Goal: Communication & Community: Answer question/provide support

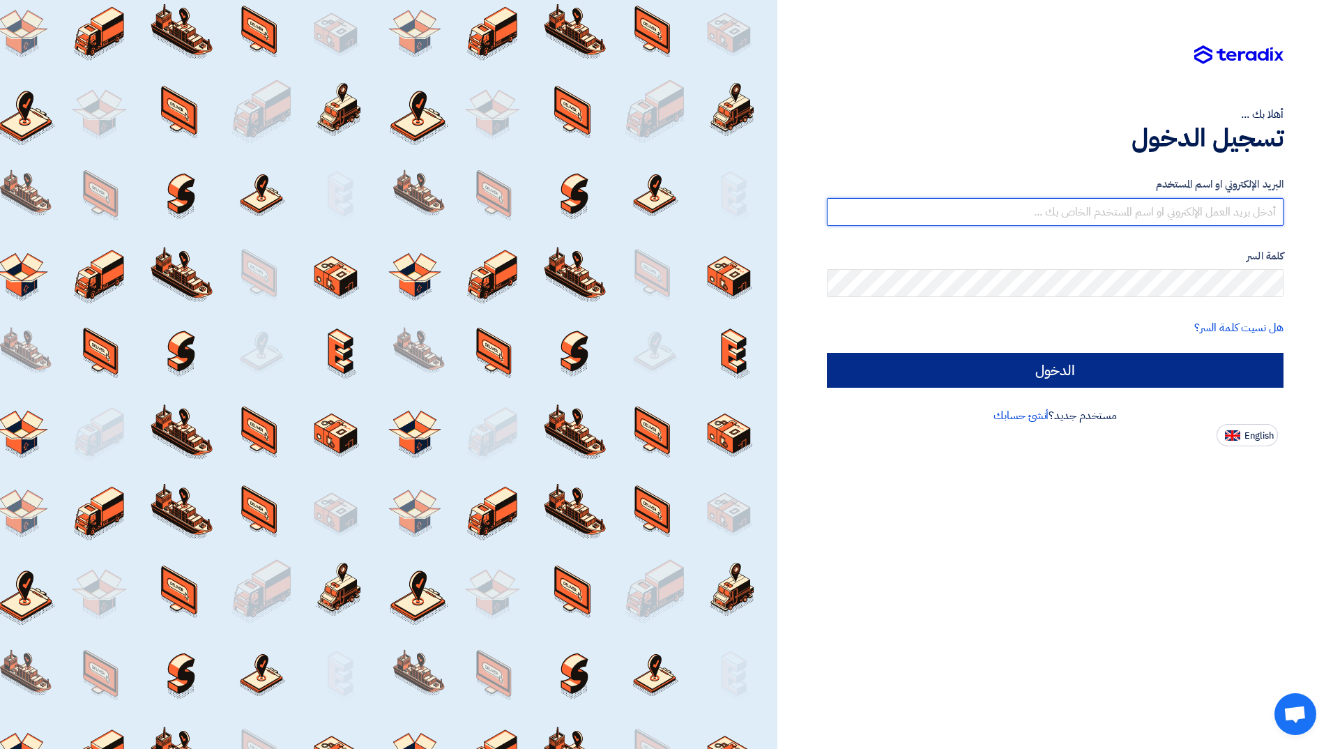
type input "lina.alhajailan@cenomi.com"
click at [1004, 371] on input "الدخول" at bounding box center [1055, 370] width 457 height 35
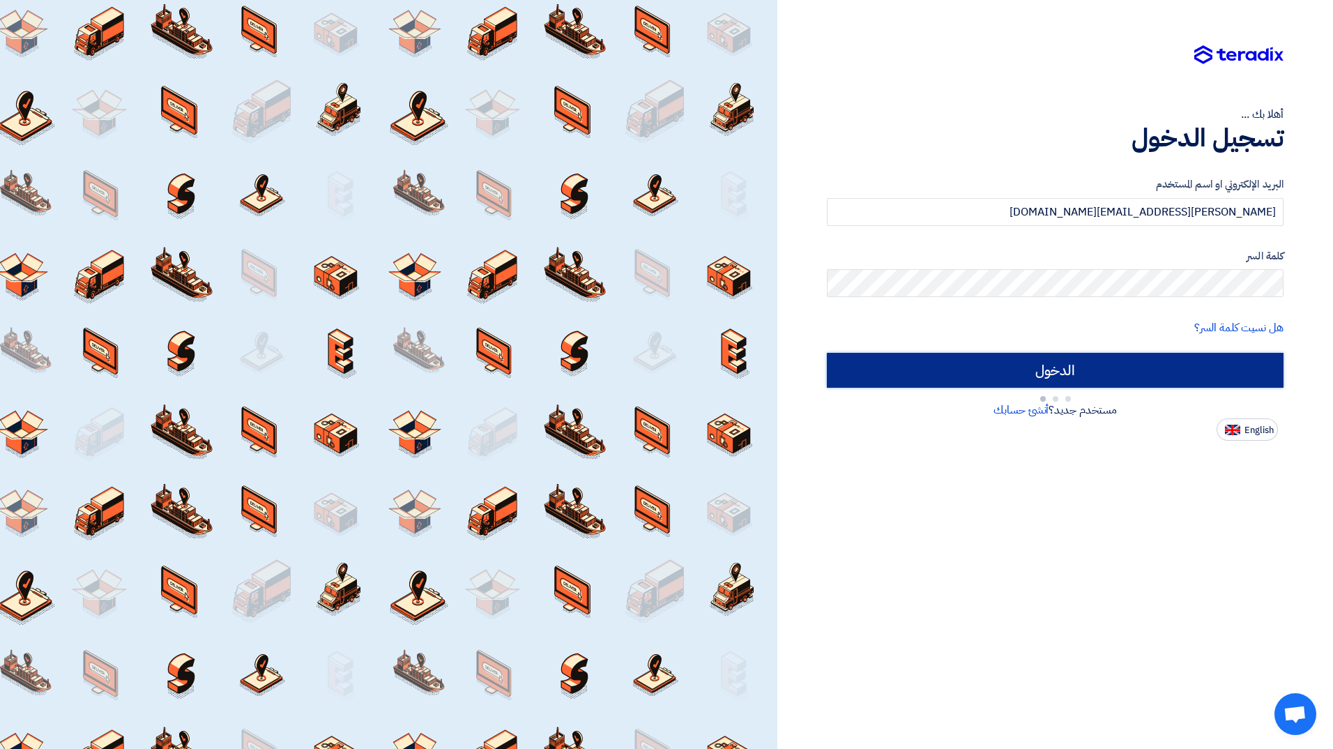
type input "Sign in"
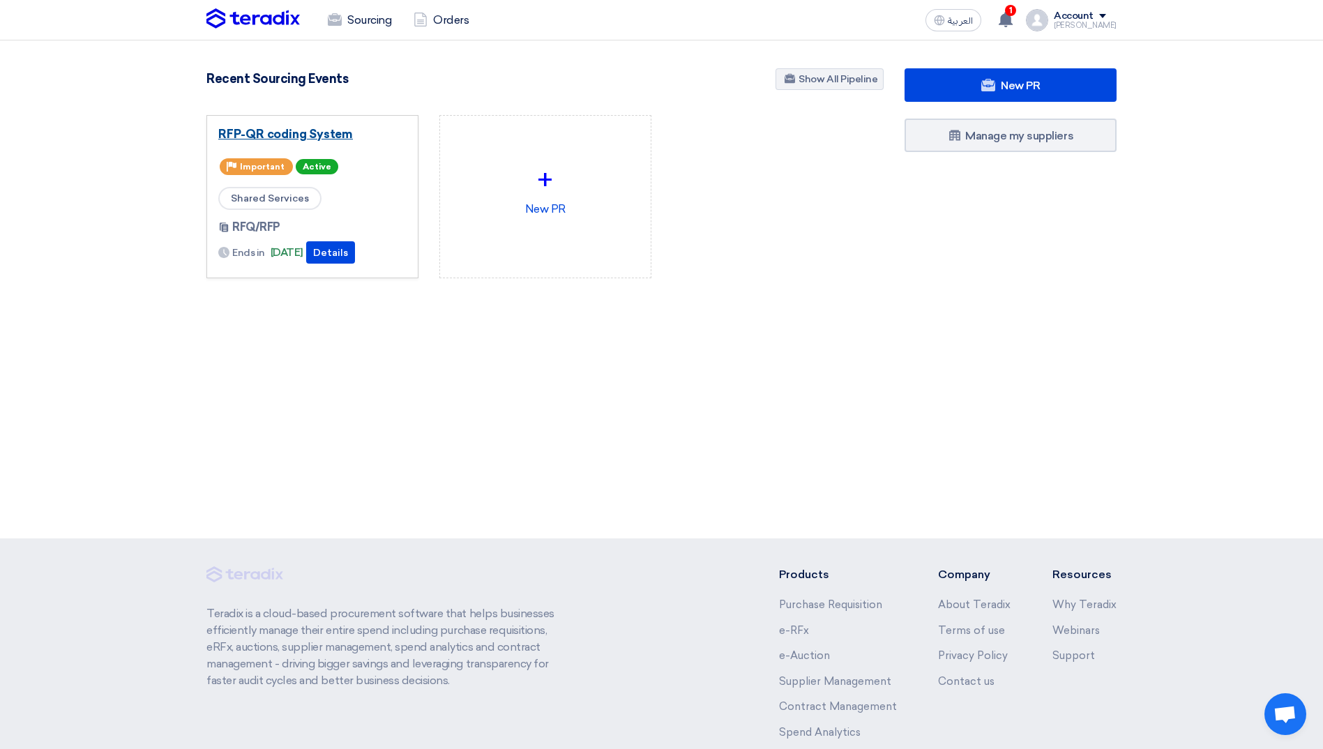
click at [322, 134] on link "RFP-QR coding System" at bounding box center [312, 134] width 188 height 14
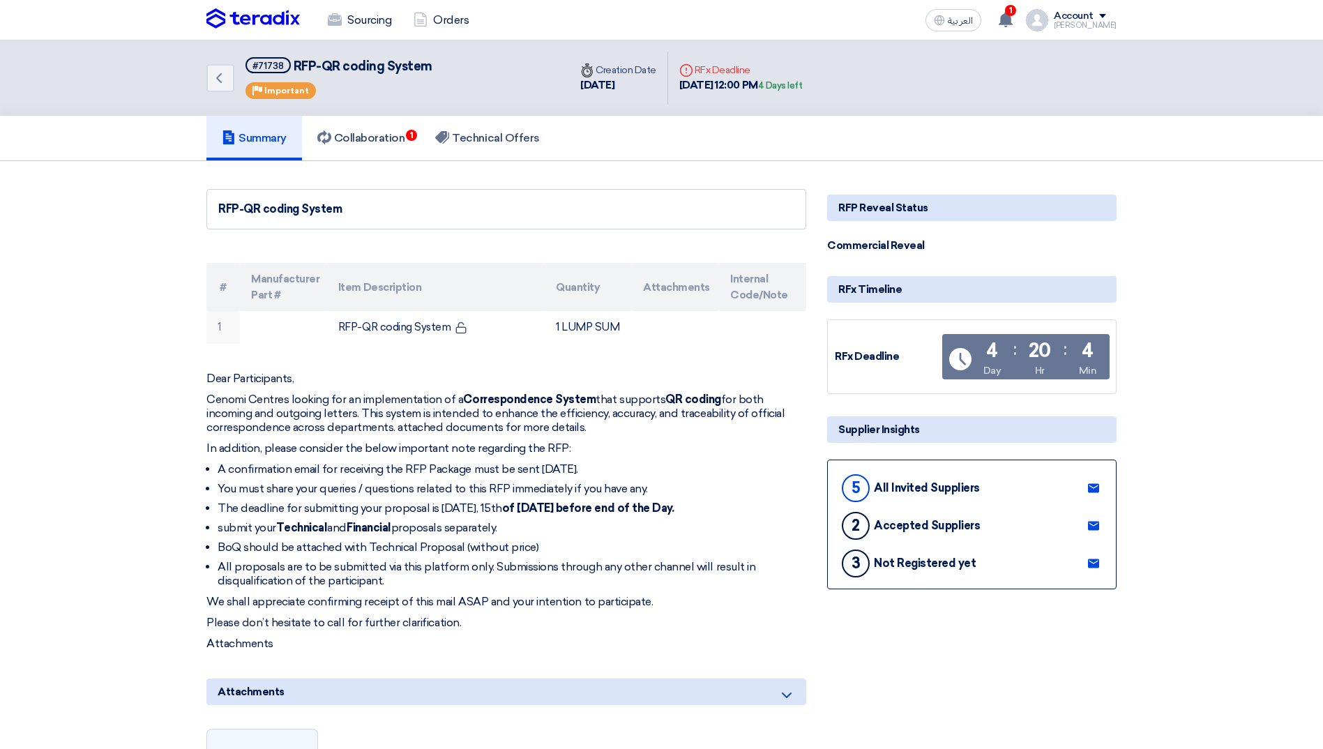
scroll to position [70, 0]
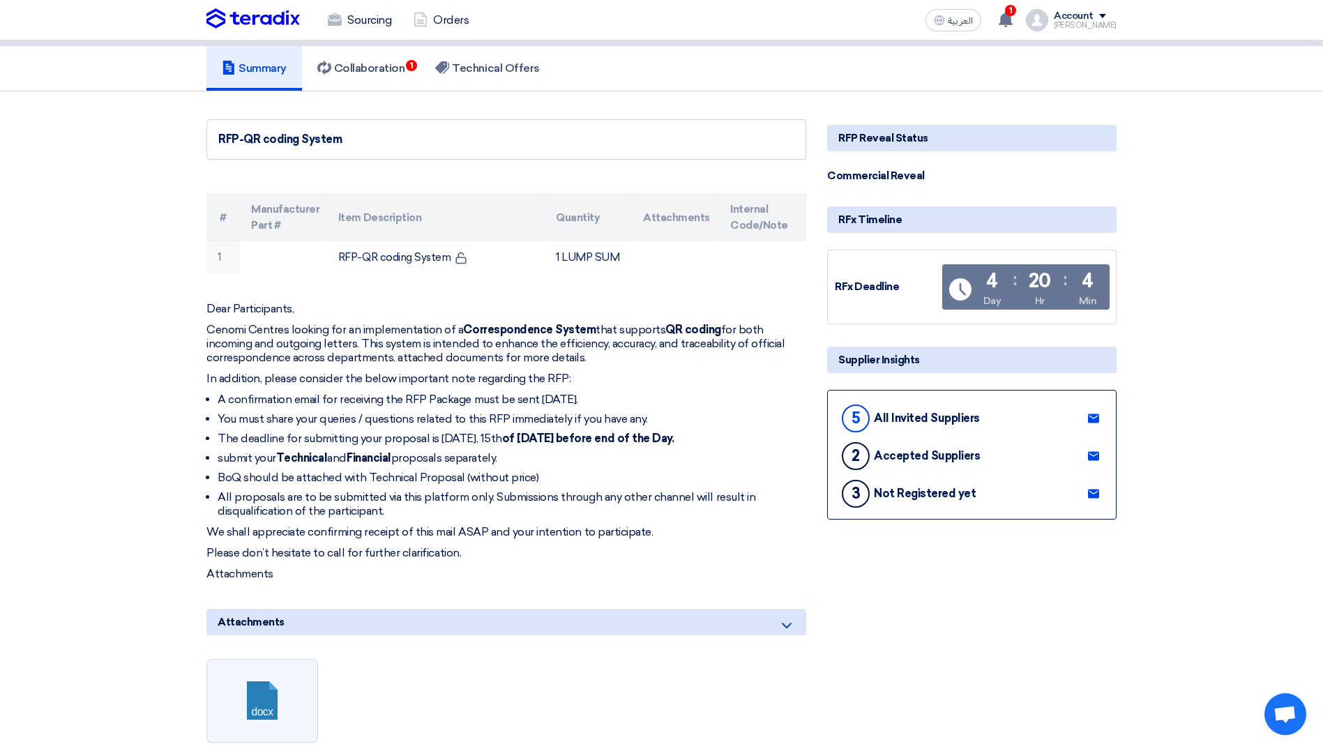
click at [1090, 414] on use at bounding box center [1093, 417] width 11 height 9
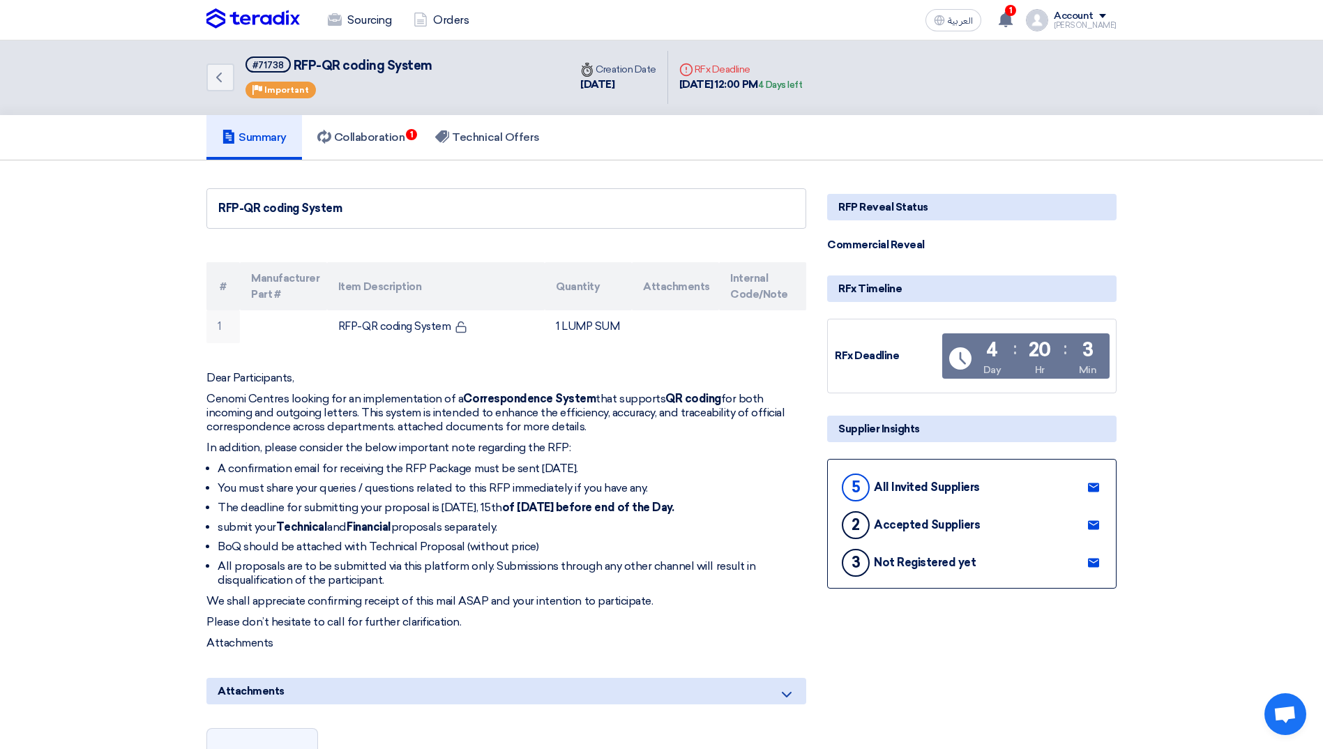
scroll to position [0, 0]
click at [372, 134] on h5 "Collaboration 1" at bounding box center [361, 138] width 88 height 14
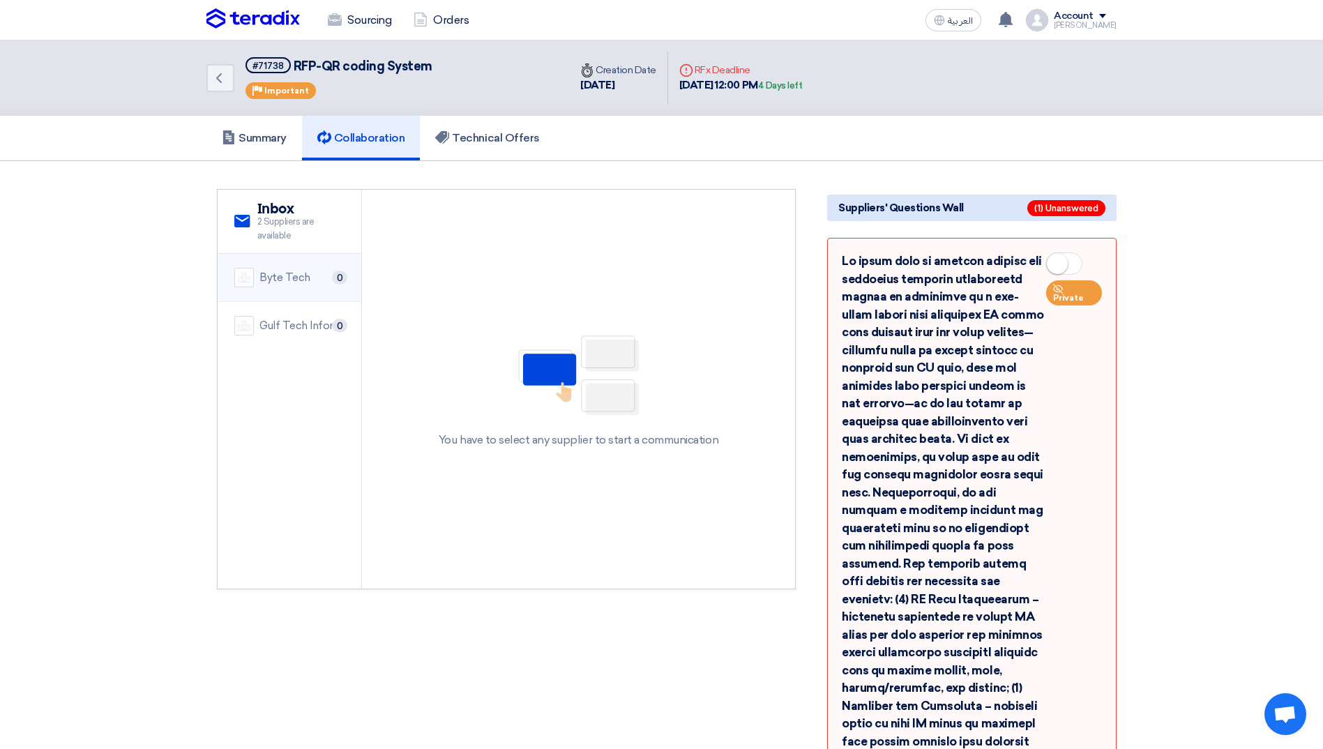
click at [253, 280] on img at bounding box center [244, 278] width 20 height 20
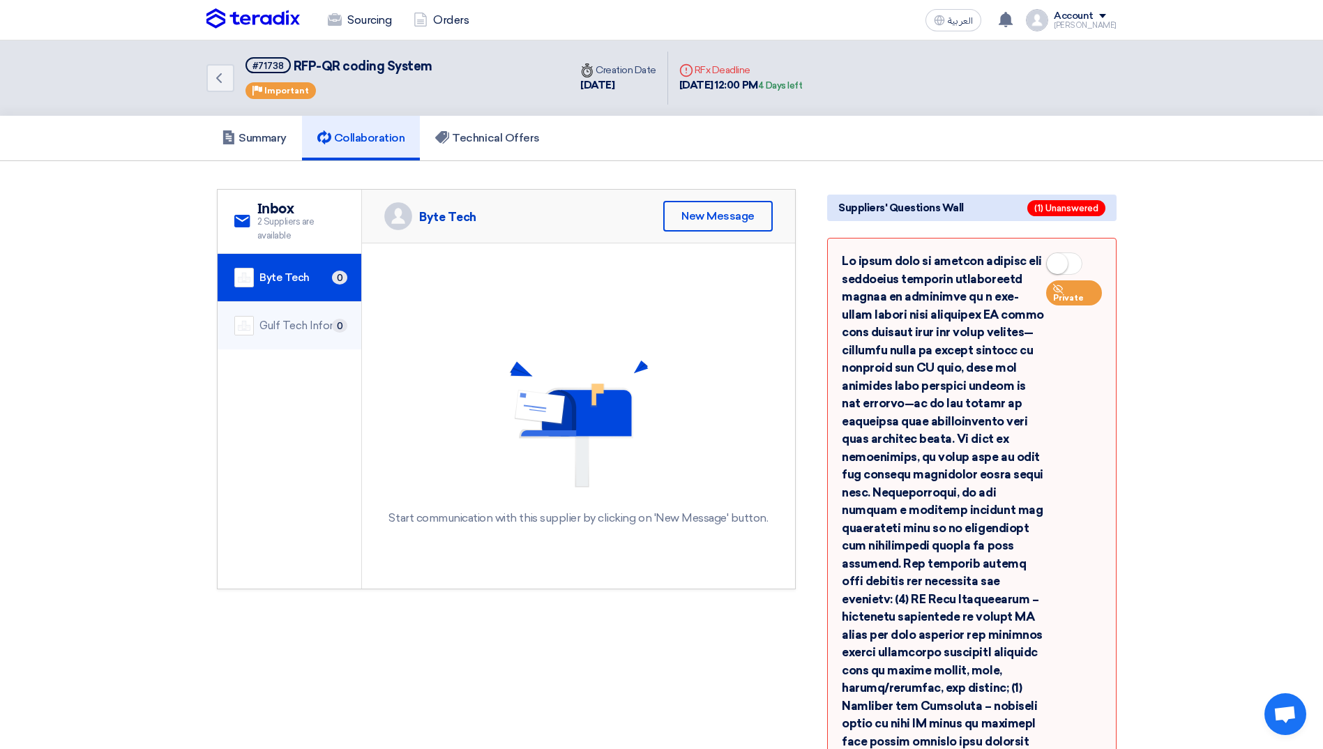
click at [258, 317] on div "Gulf Tech Information Technology Co. 0" at bounding box center [289, 326] width 110 height 20
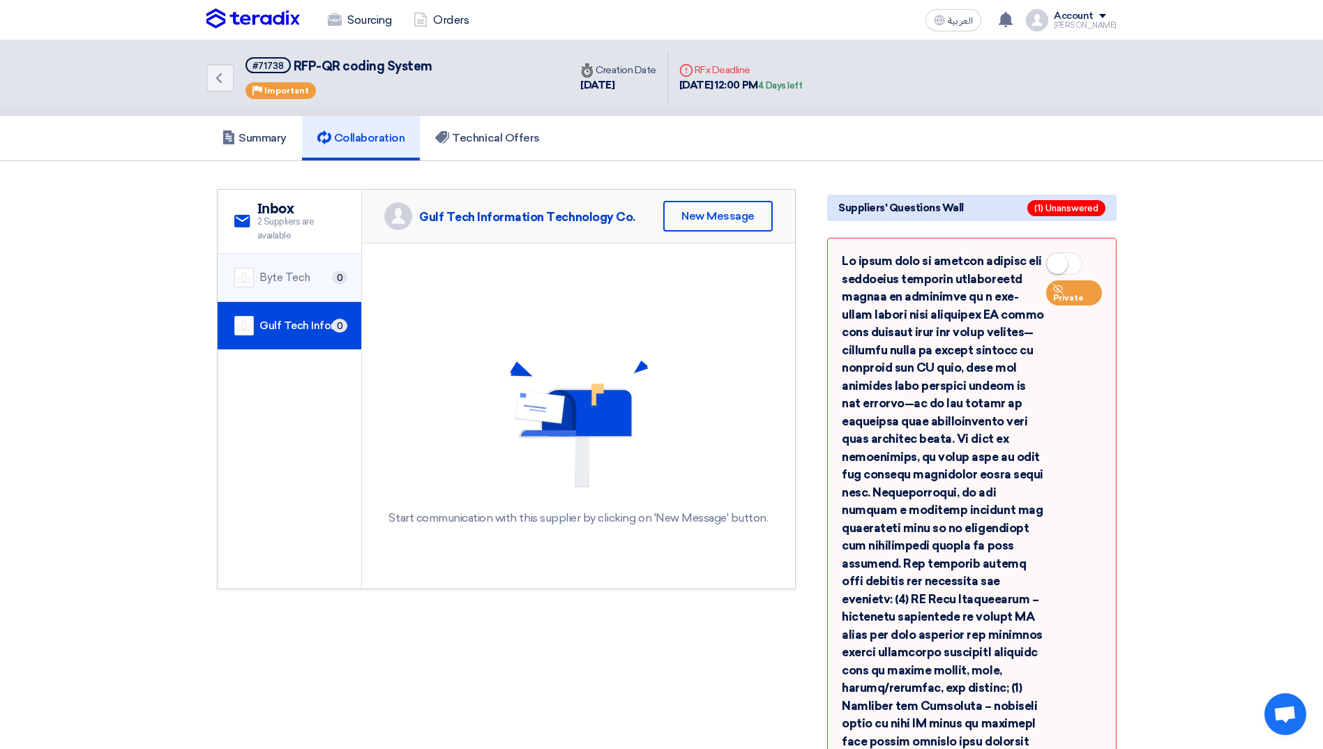
click at [282, 278] on div "Byte Tech" at bounding box center [284, 278] width 51 height 16
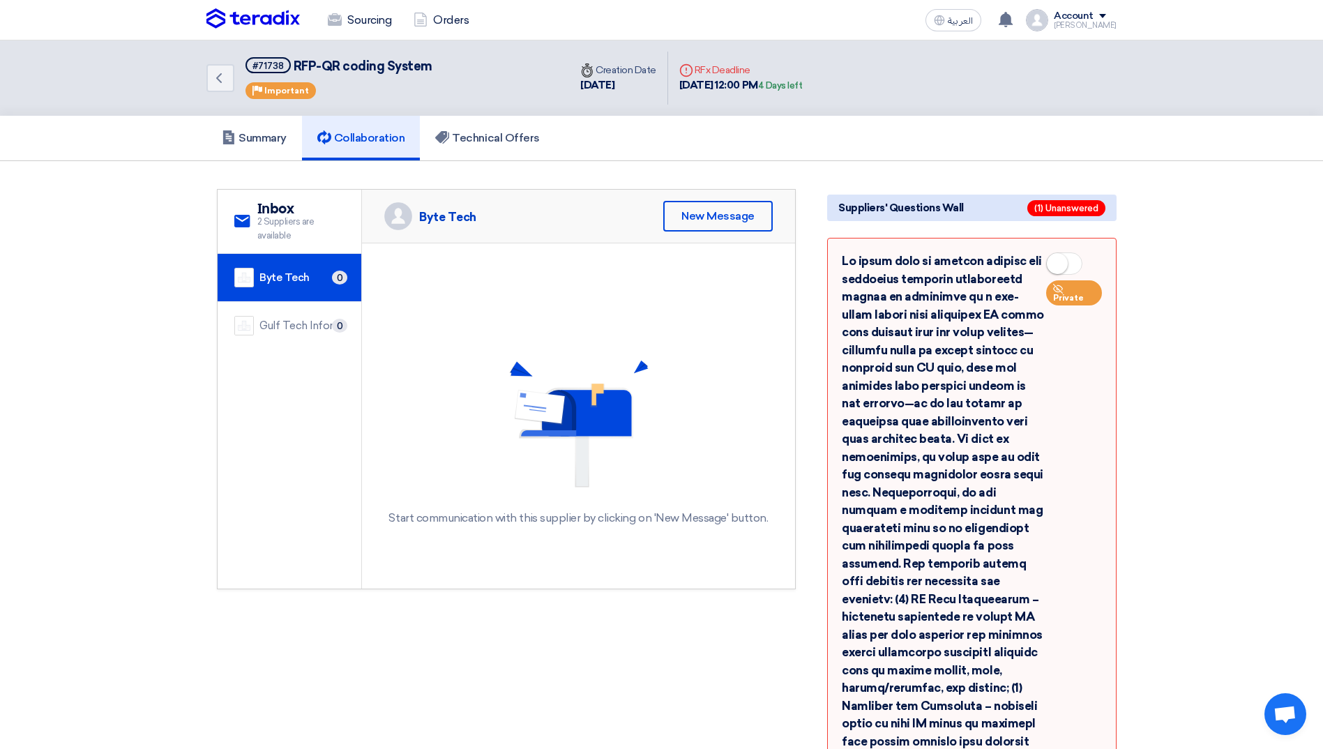
click at [282, 278] on div "Byte Tech" at bounding box center [284, 278] width 50 height 16
click at [276, 320] on div "Gulf Tech Information Technology Co." at bounding box center [301, 326] width 85 height 16
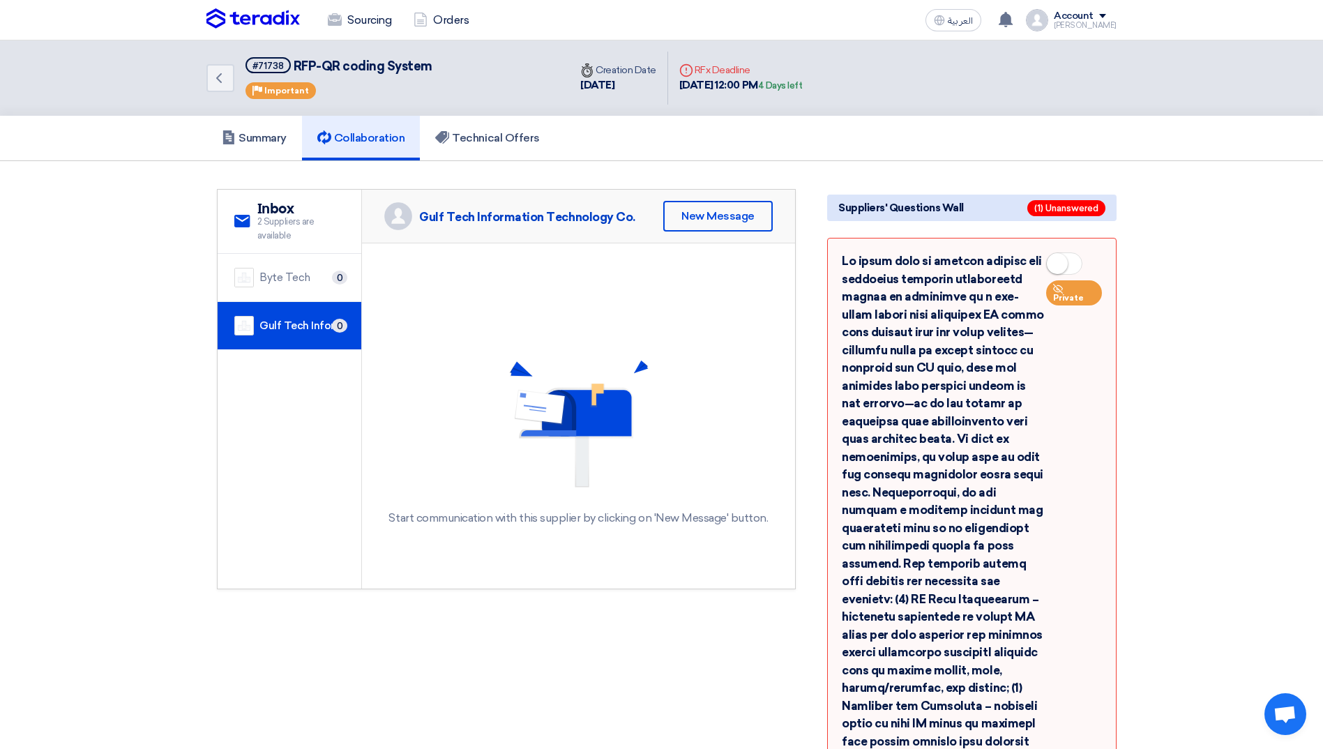
drag, startPoint x: 927, startPoint y: 287, endPoint x: 843, endPoint y: 261, distance: 87.8
click at [843, 261] on div "Private" at bounding box center [972, 607] width 260 height 711
drag, startPoint x: 843, startPoint y: 261, endPoint x: 920, endPoint y: 273, distance: 78.4
copy div "Lo ipsum dolo si ametcon adipisc eli seddoeius temporin utlaboreetd magnaa en a…"
click at [1153, 467] on section "service Inbox 2 Suppliers are available Byte Tech 0 Gulf Tech Information Techn…" at bounding box center [661, 634] width 1323 height 946
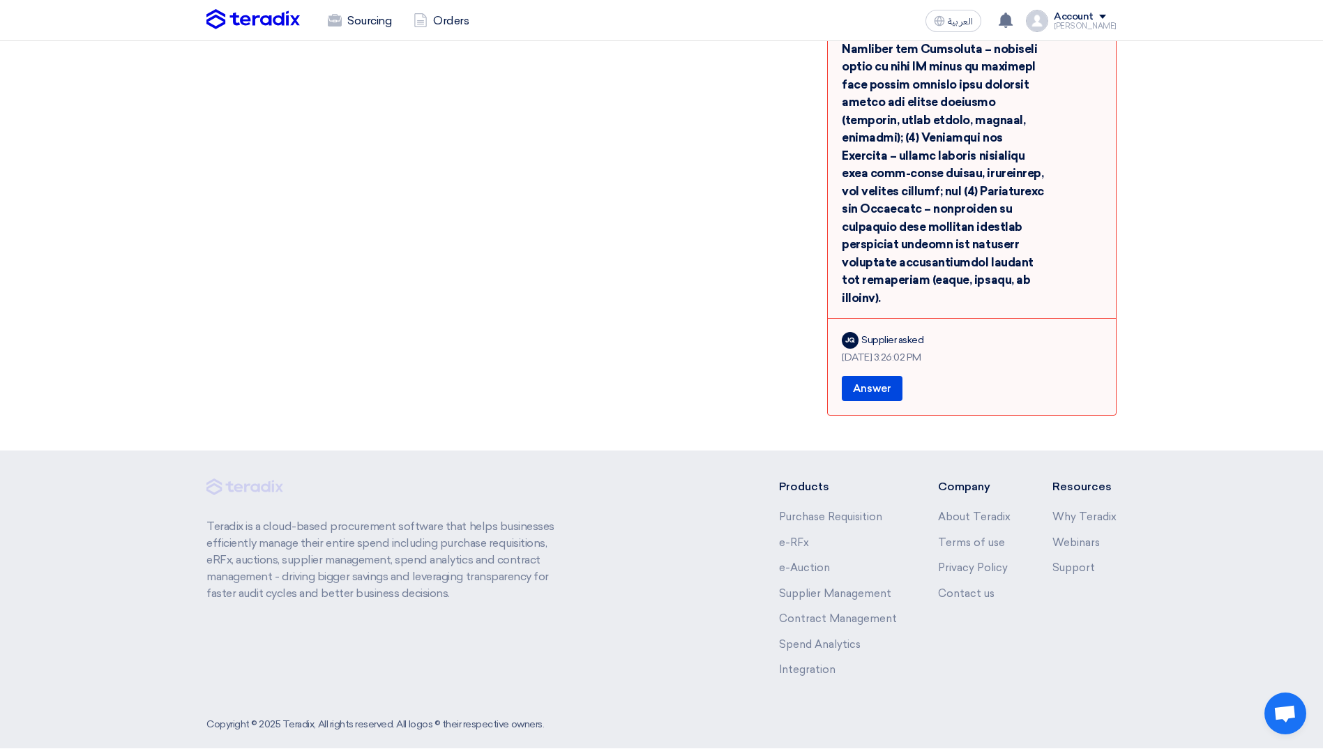
scroll to position [656, 0]
click at [880, 377] on button "Answer" at bounding box center [872, 389] width 61 height 25
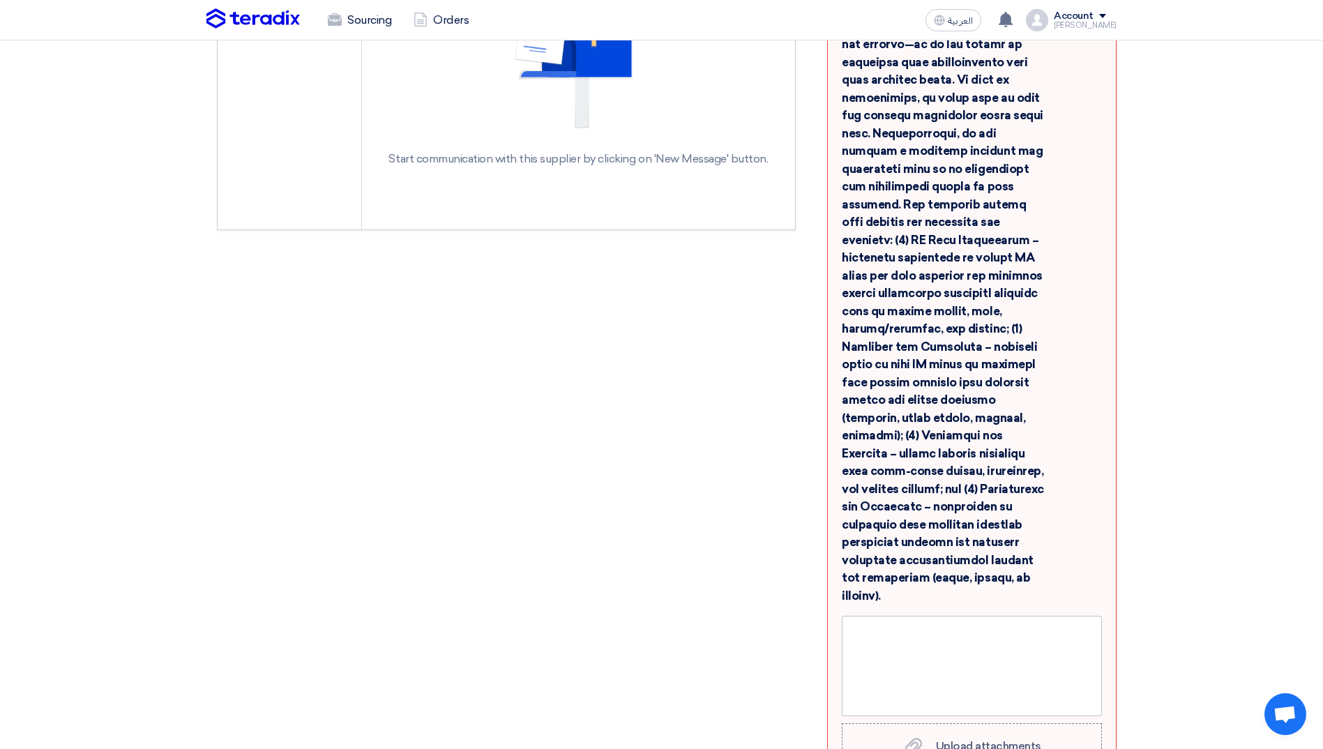
scroll to position [628, 0]
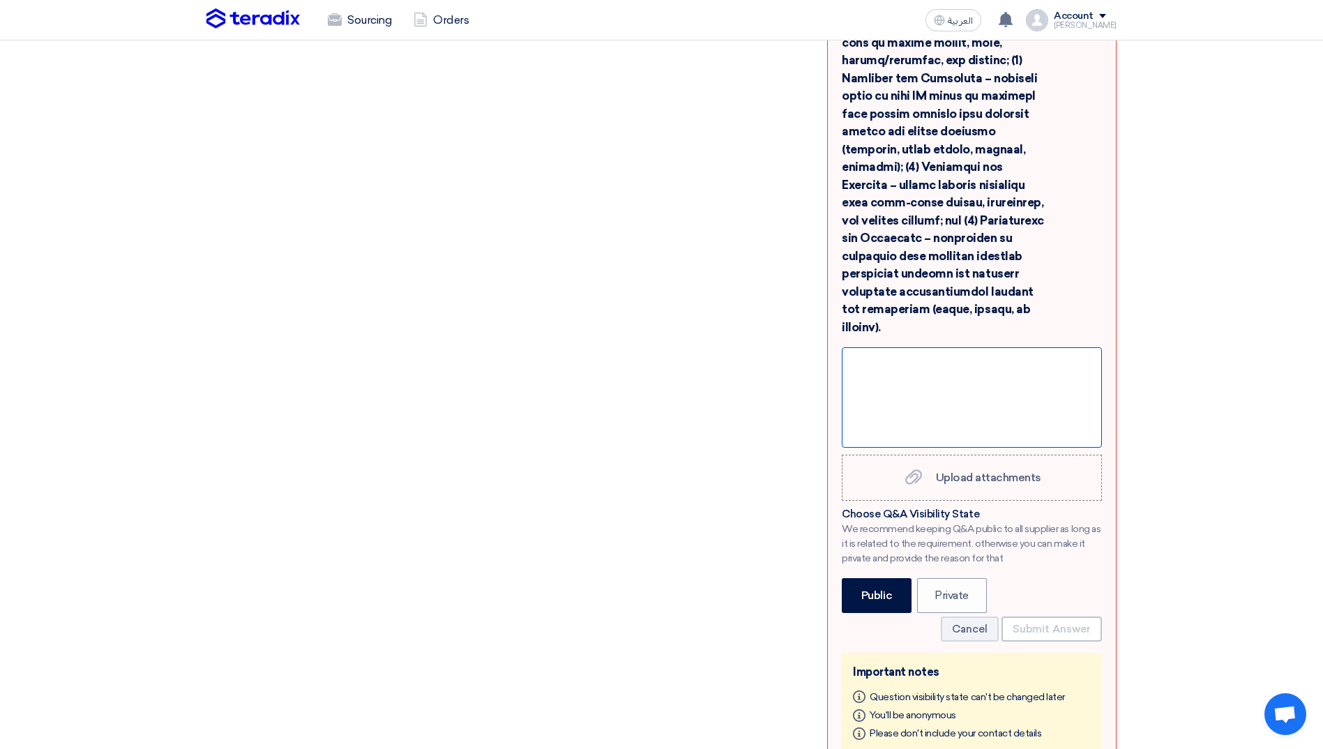
click at [957, 397] on div at bounding box center [972, 397] width 260 height 100
paste div
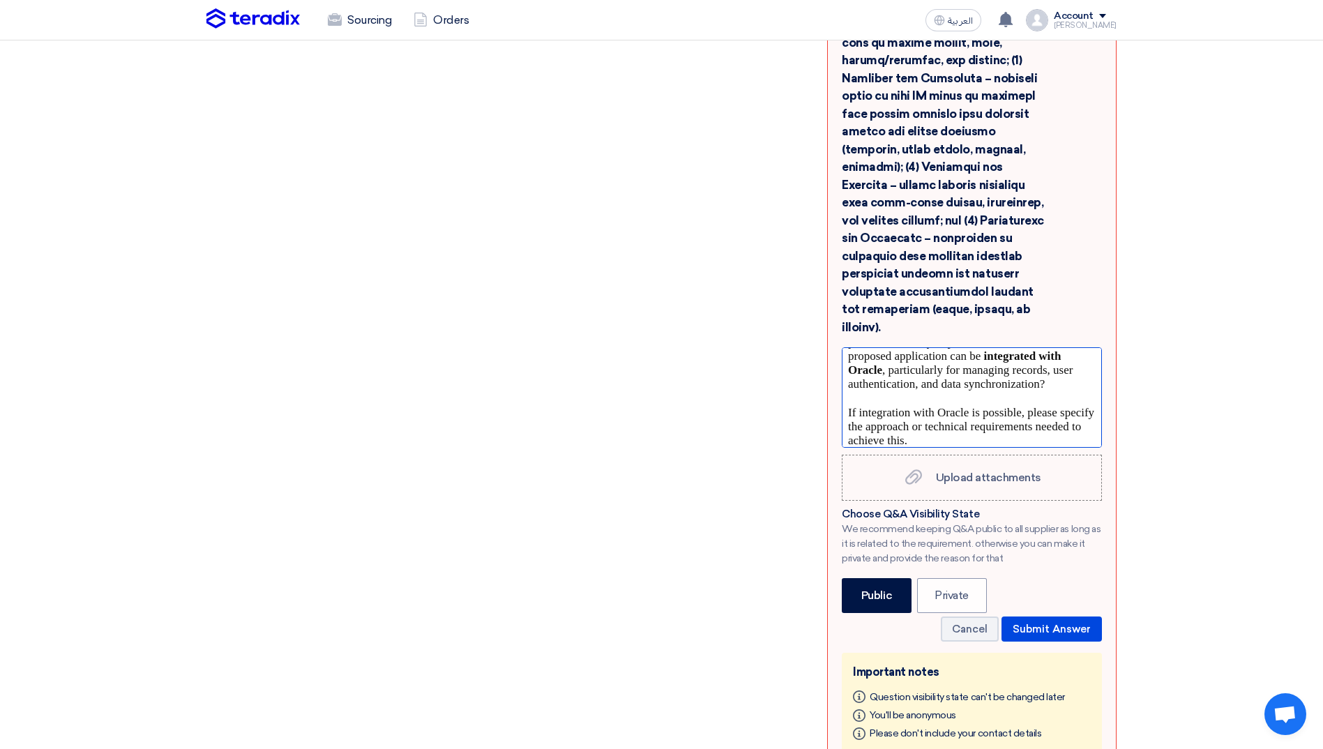
scroll to position [0, 0]
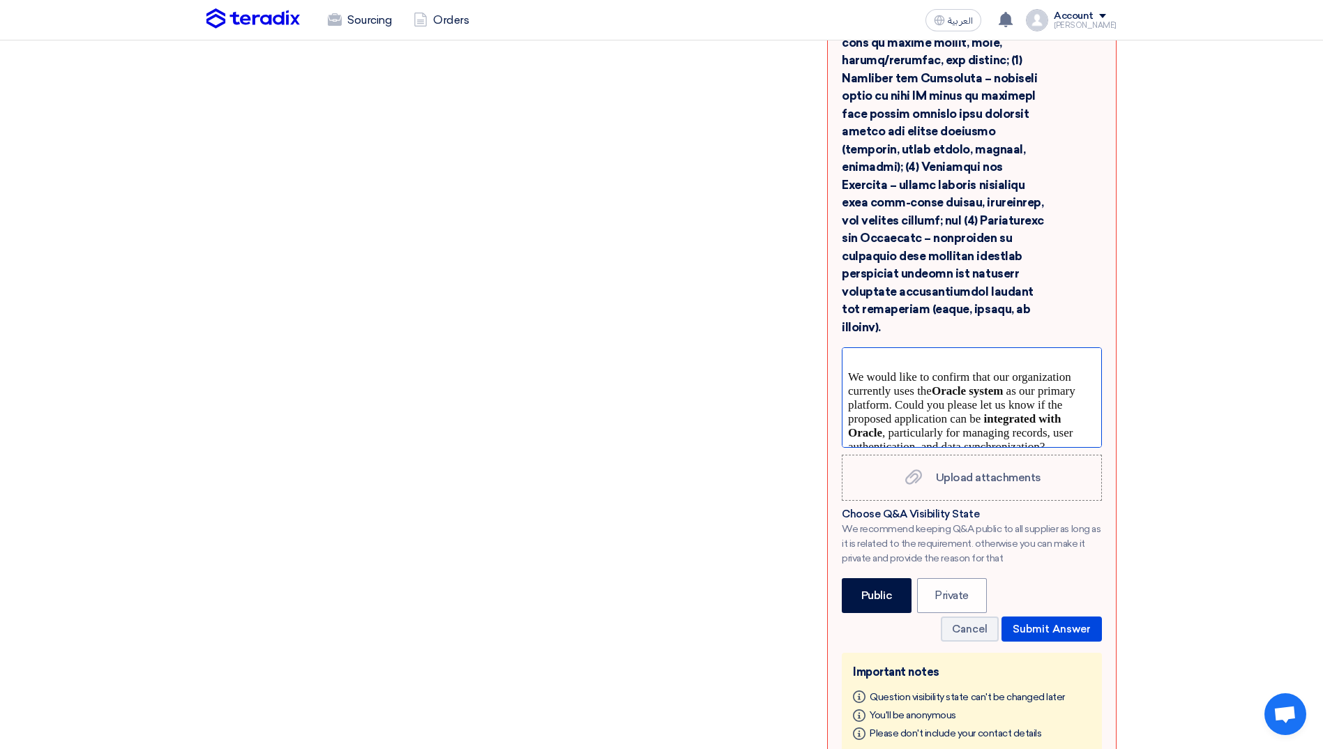
click at [859, 370] on span "We would like to confirm that our organization currently uses the" at bounding box center [959, 383] width 223 height 27
click at [858, 370] on span "We would like to confirm that our organization currently uses the" at bounding box center [959, 383] width 223 height 27
drag, startPoint x: 858, startPoint y: 354, endPoint x: 883, endPoint y: 339, distance: 28.5
click at [883, 354] on div at bounding box center [972, 362] width 248 height 17
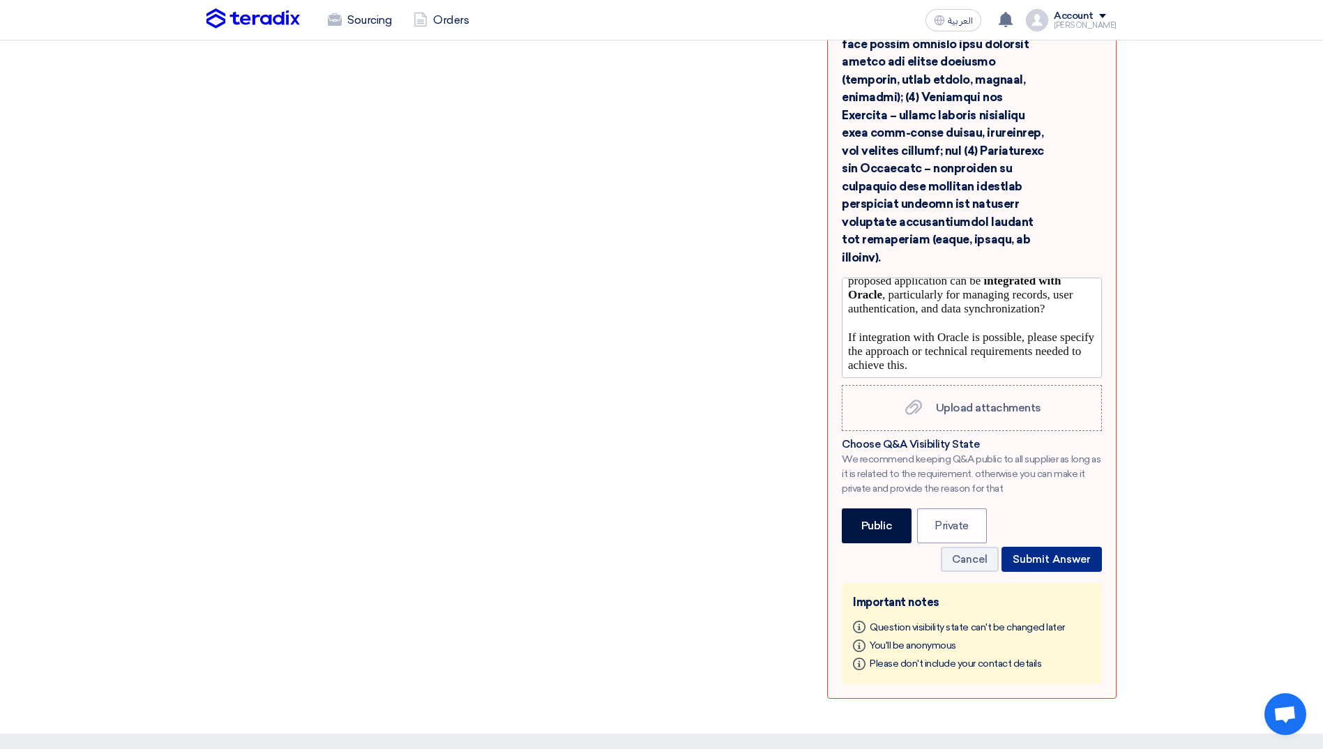
scroll to position [219, 0]
click at [1057, 547] on button "Submit Answer" at bounding box center [1051, 559] width 100 height 25
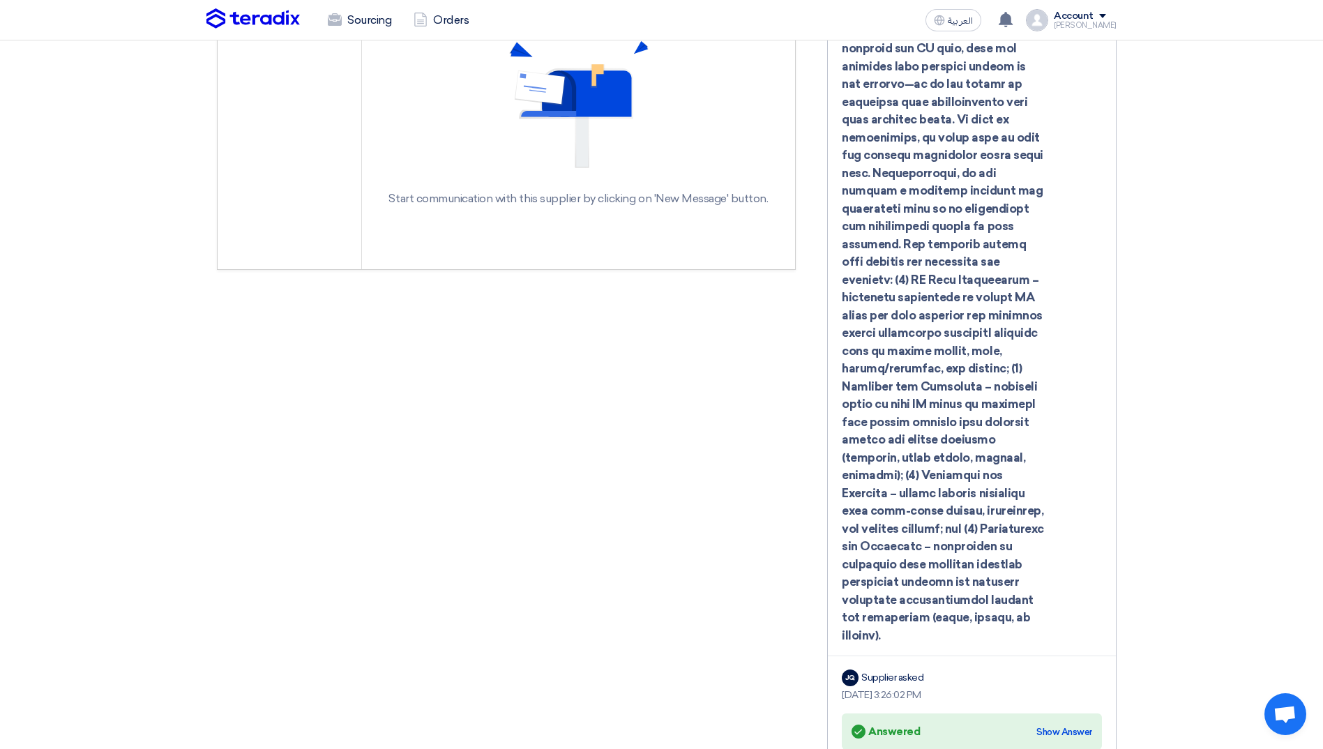
scroll to position [319, 0]
click at [934, 688] on div "[DATE] 3:26:02 PM" at bounding box center [972, 695] width 260 height 15
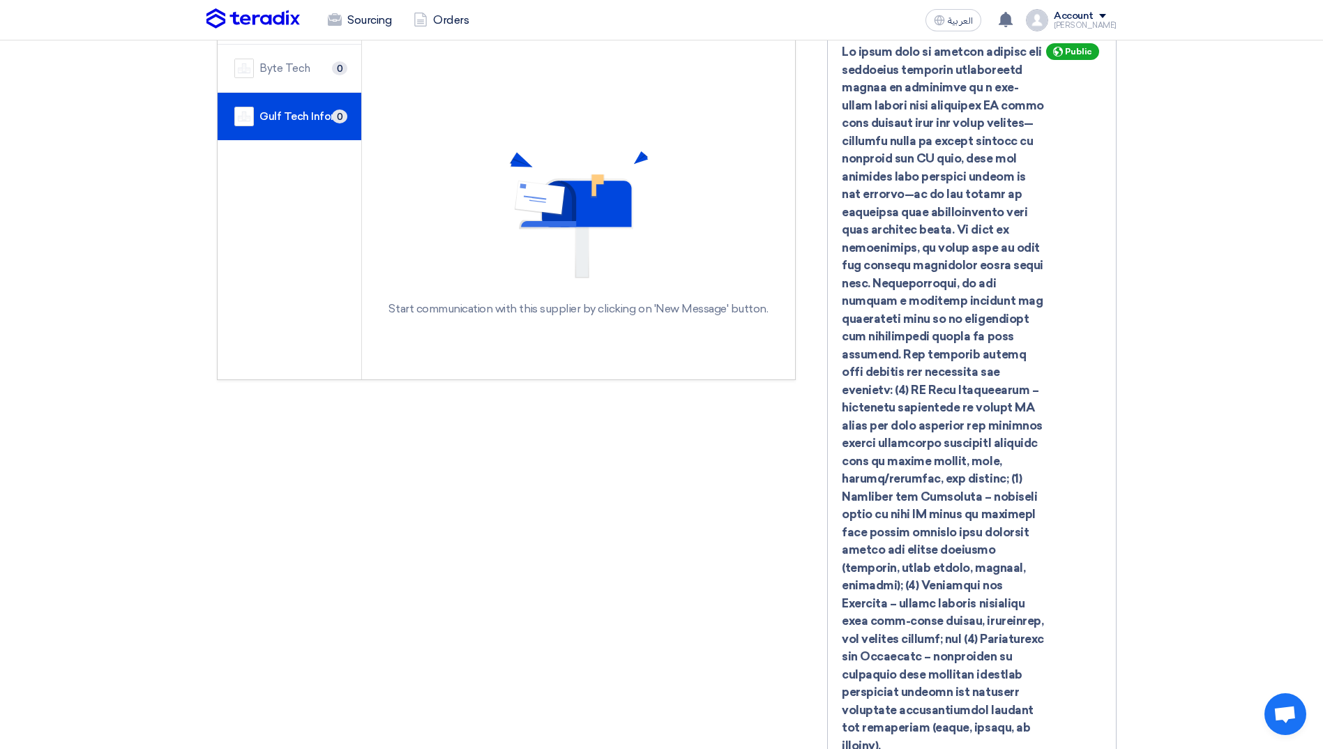
scroll to position [0, 0]
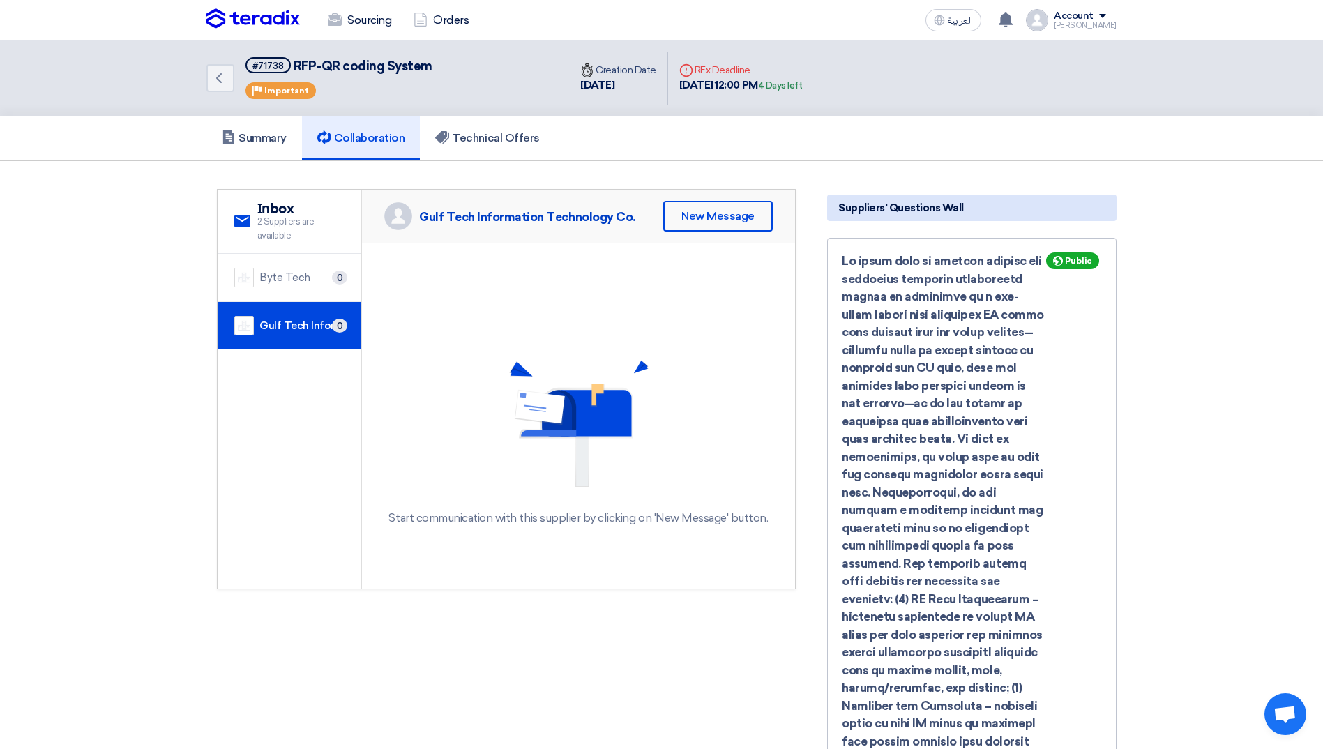
click at [1073, 257] on span "Public" at bounding box center [1078, 261] width 27 height 10
drag, startPoint x: 1058, startPoint y: 260, endPoint x: 1028, endPoint y: 285, distance: 39.1
click at [1028, 285] on div "Public" at bounding box center [972, 607] width 260 height 711
click at [261, 137] on h5 "Summary" at bounding box center [254, 138] width 65 height 14
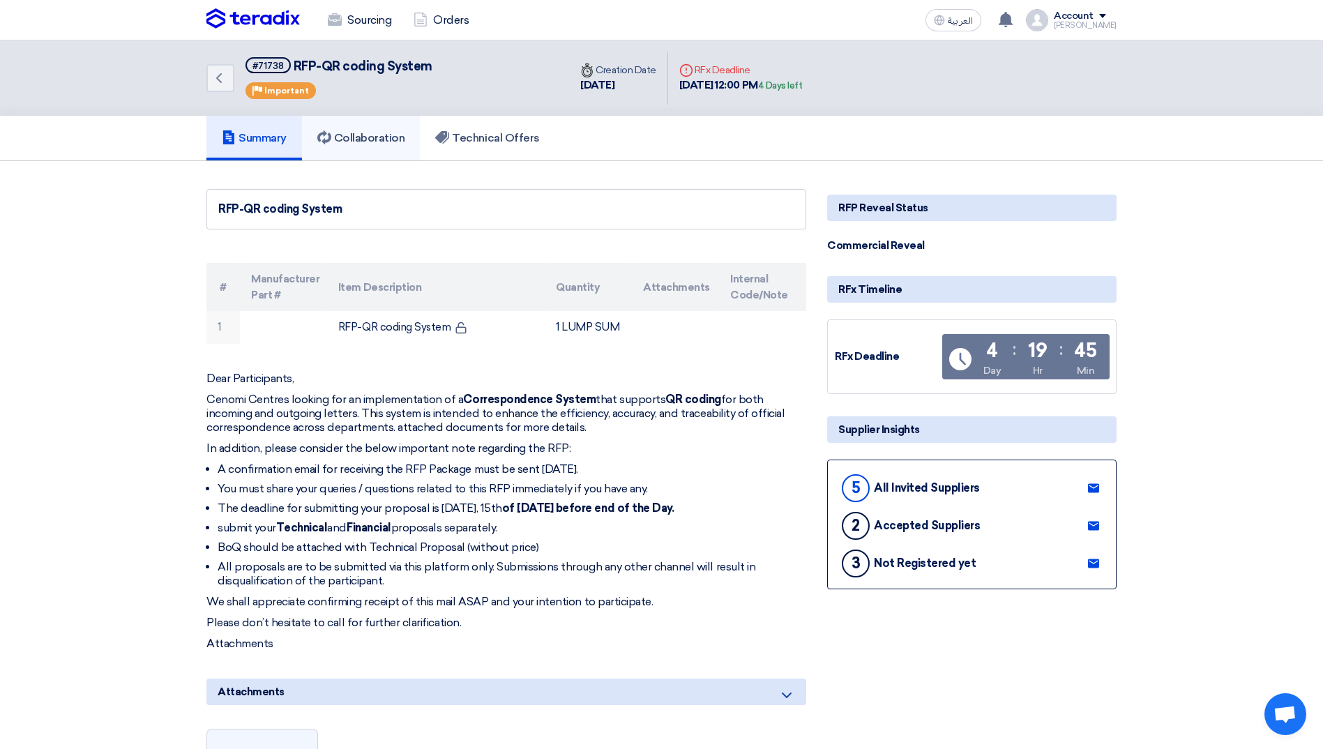
click at [359, 138] on h5 "Collaboration" at bounding box center [361, 138] width 88 height 14
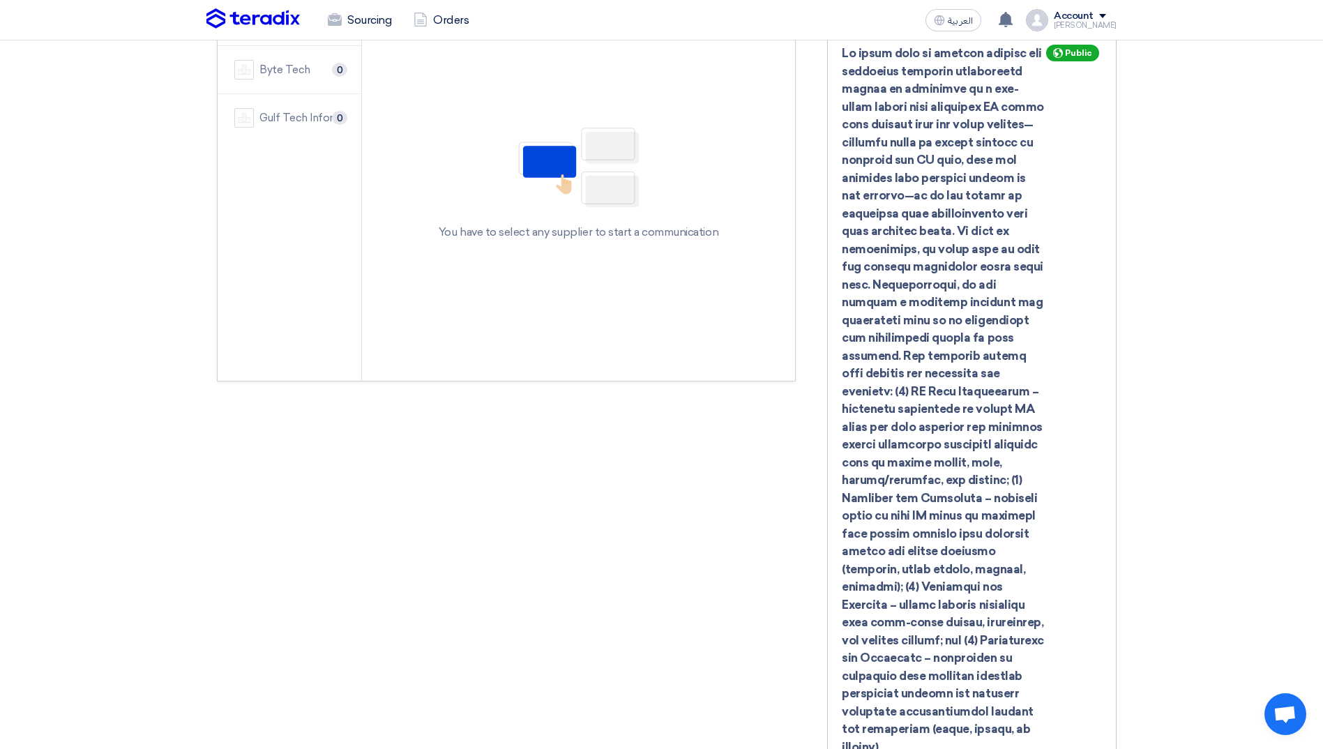
scroll to position [488, 0]
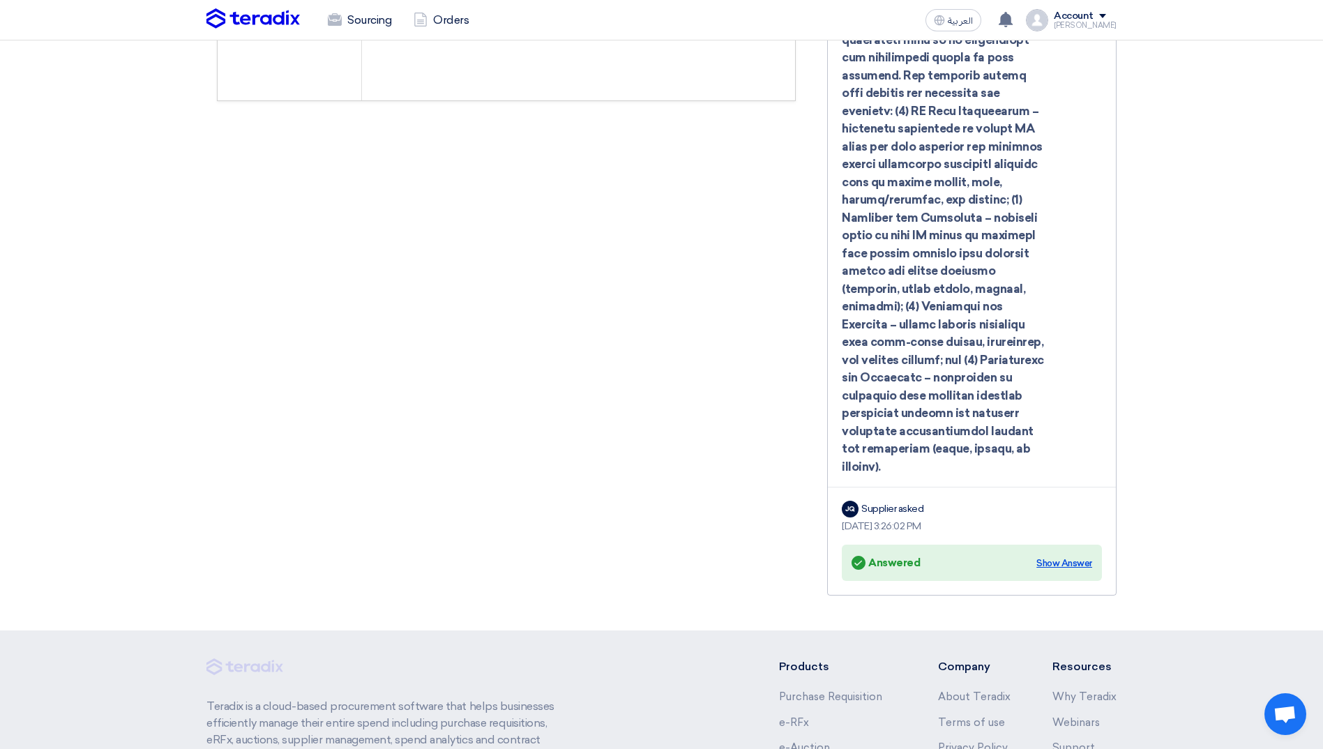
click at [1061, 556] on div "Show Answer" at bounding box center [1064, 563] width 56 height 14
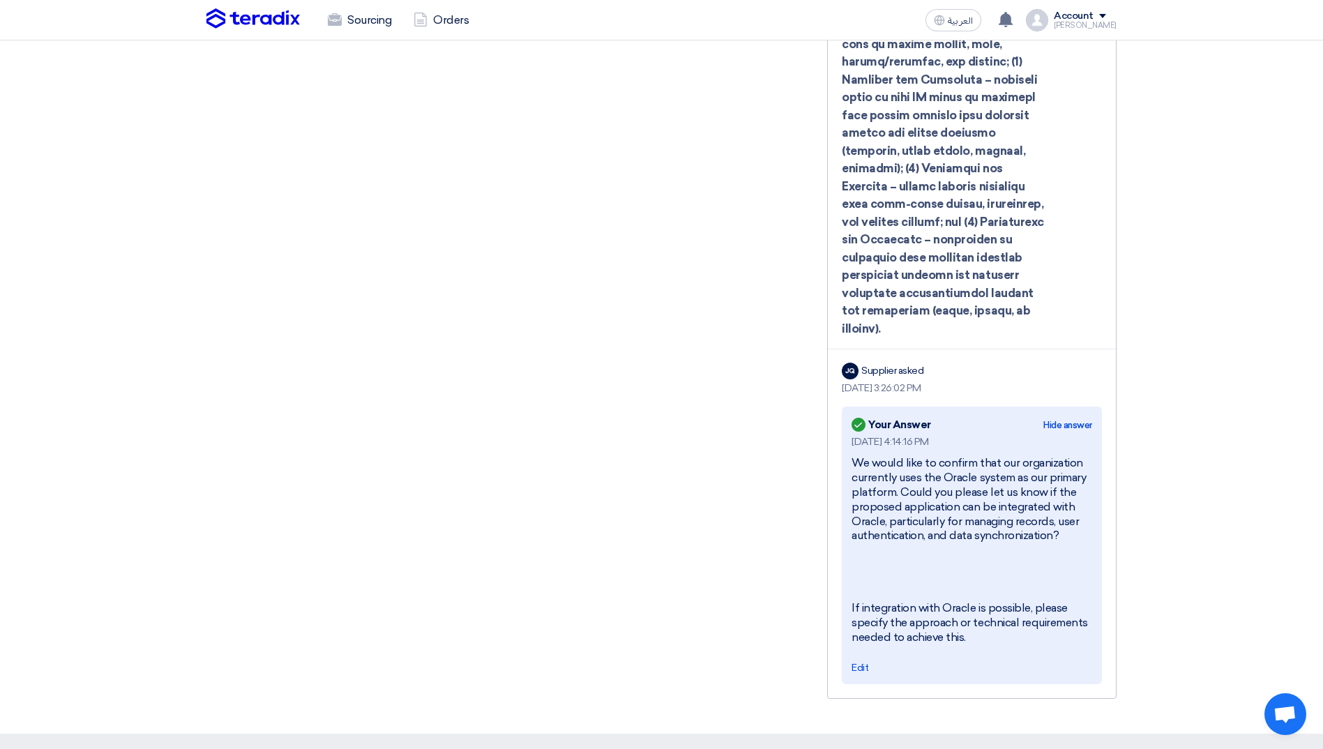
scroll to position [628, 0]
click at [859, 660] on span "Edit" at bounding box center [859, 666] width 17 height 12
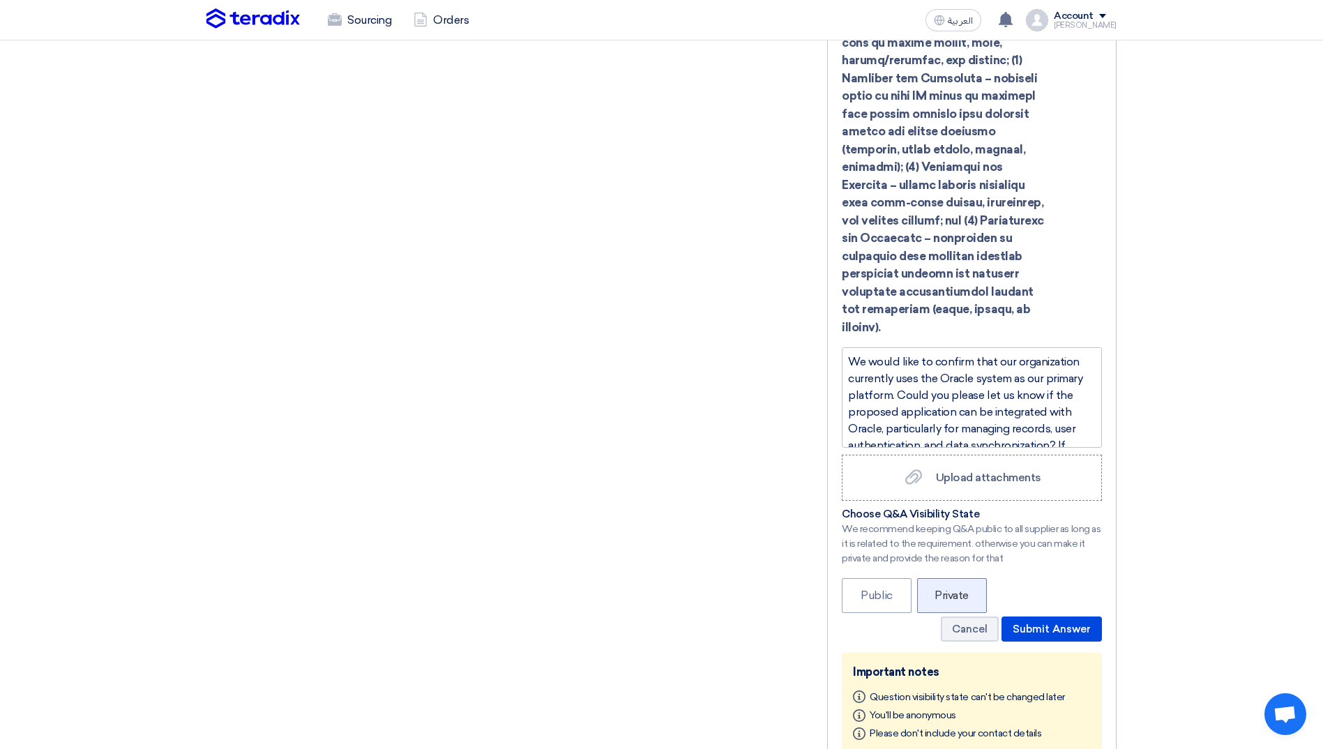
click at [956, 580] on label "Private" at bounding box center [952, 595] width 70 height 35
click at [943, 578] on label "Private" at bounding box center [952, 595] width 70 height 35
click at [1020, 616] on button "Submit Answer" at bounding box center [1051, 628] width 100 height 25
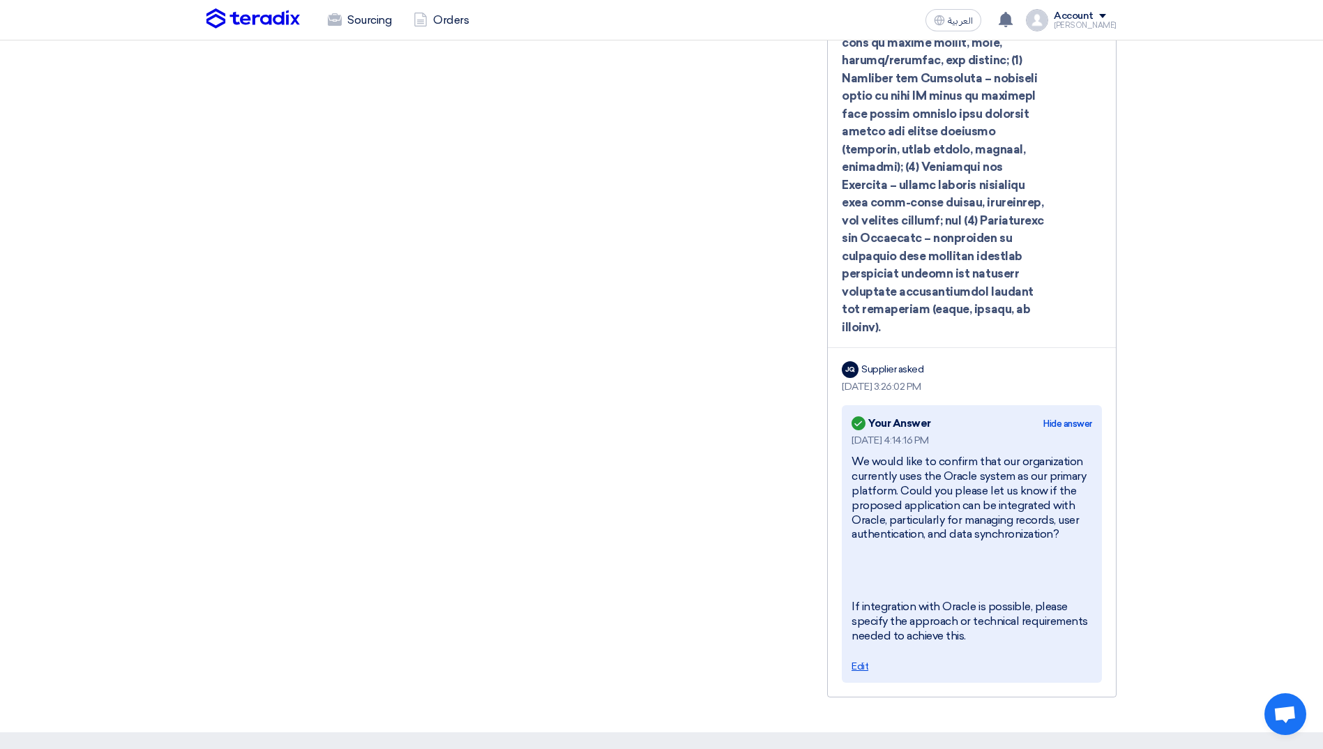
click at [862, 660] on span "Edit" at bounding box center [859, 666] width 17 height 12
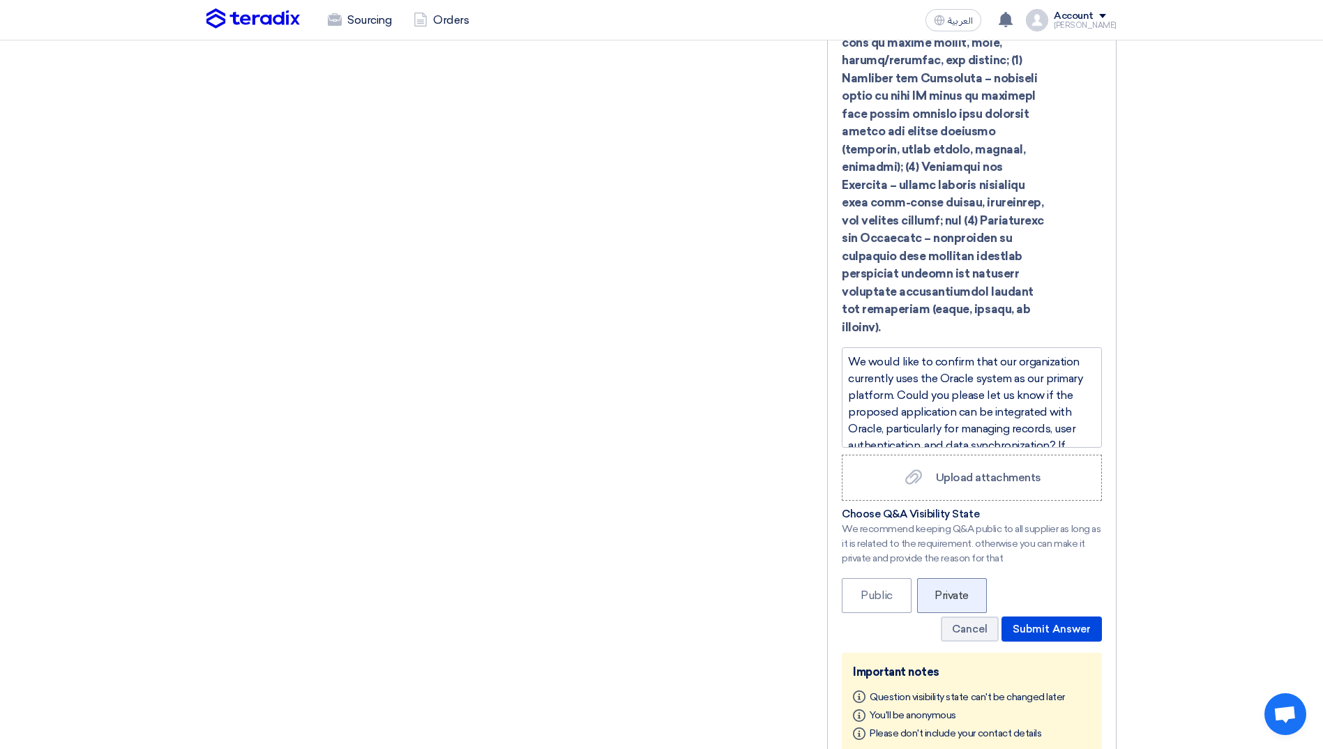
click at [936, 578] on label "Private" at bounding box center [952, 595] width 70 height 35
click at [890, 578] on label "Public" at bounding box center [877, 595] width 70 height 35
click at [951, 578] on label "Private" at bounding box center [952, 595] width 70 height 35
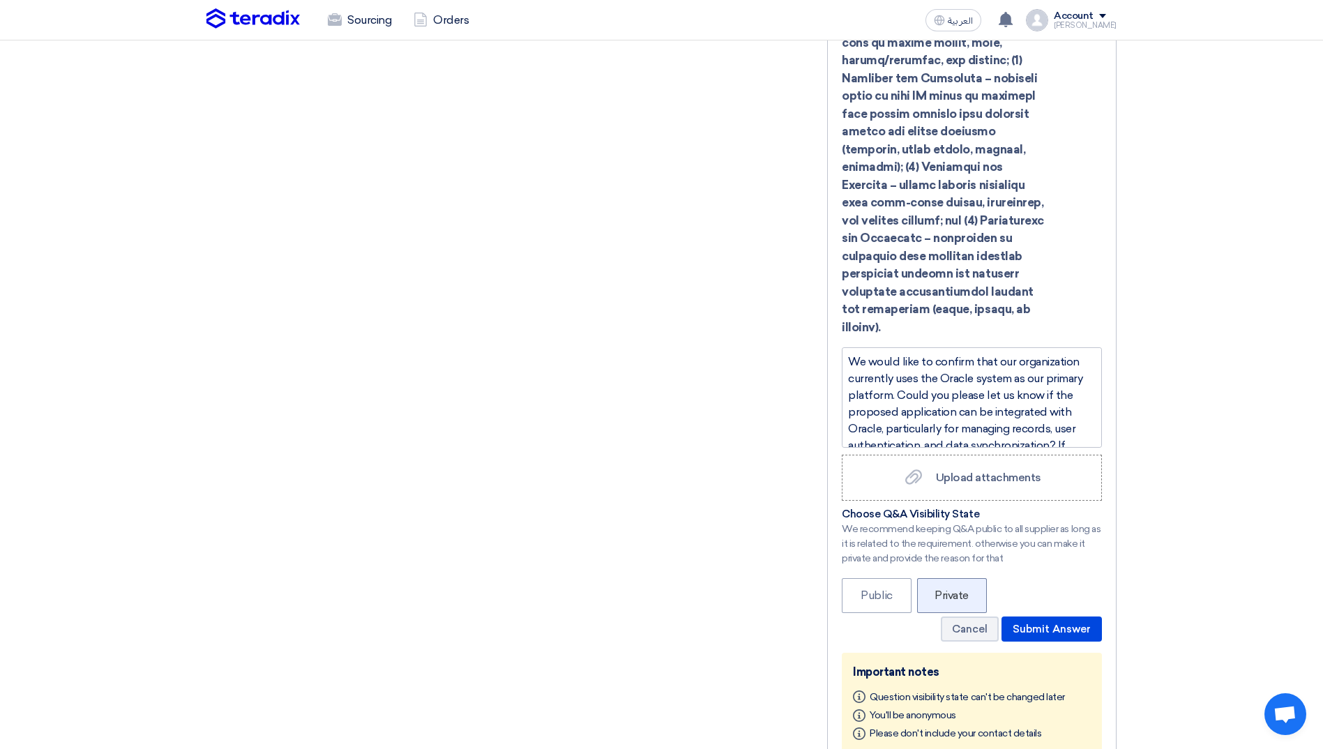
click at [951, 578] on label "Private" at bounding box center [952, 595] width 70 height 35
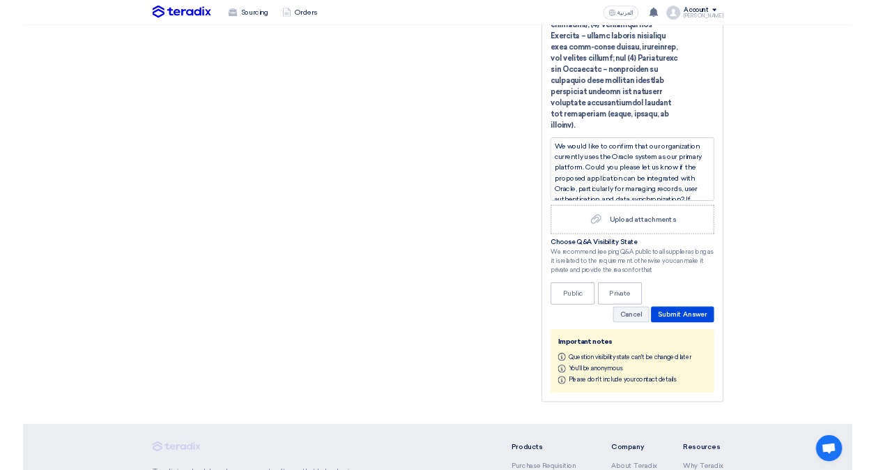
scroll to position [767, 0]
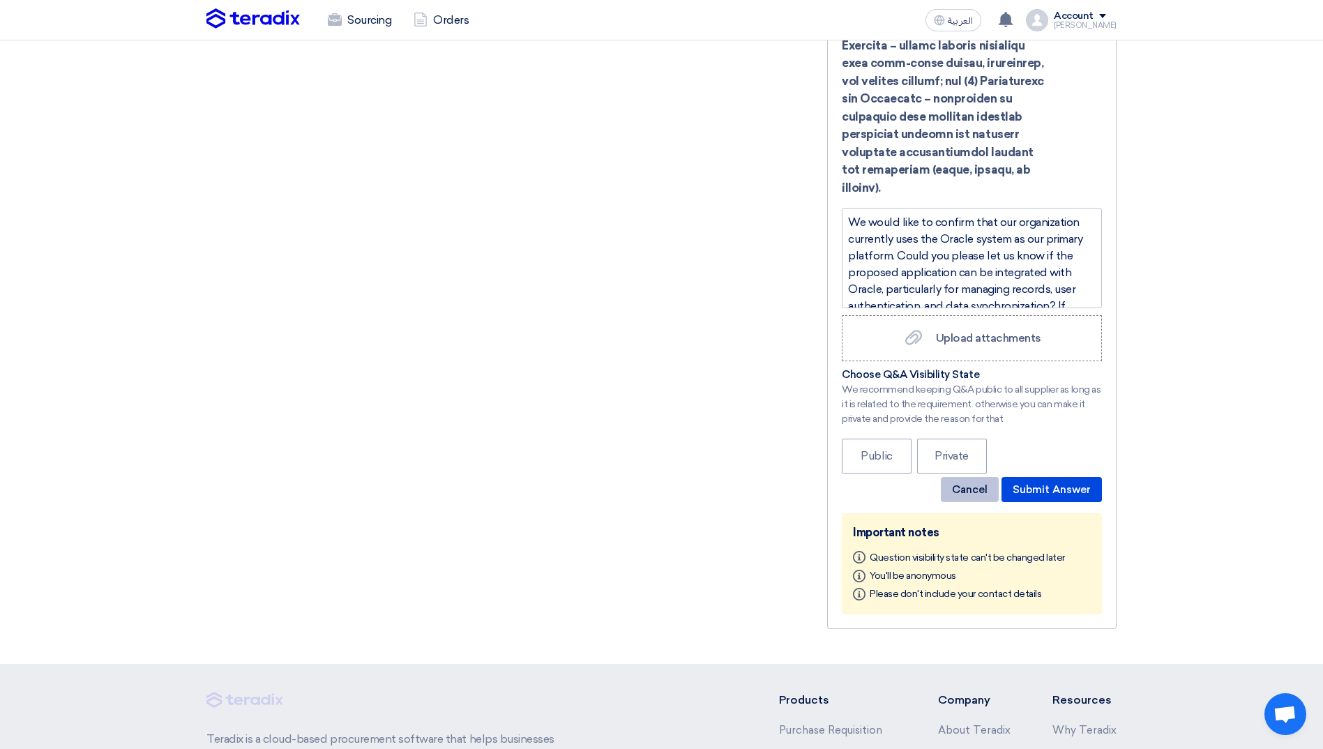
click at [989, 477] on button "Cancel" at bounding box center [970, 489] width 58 height 25
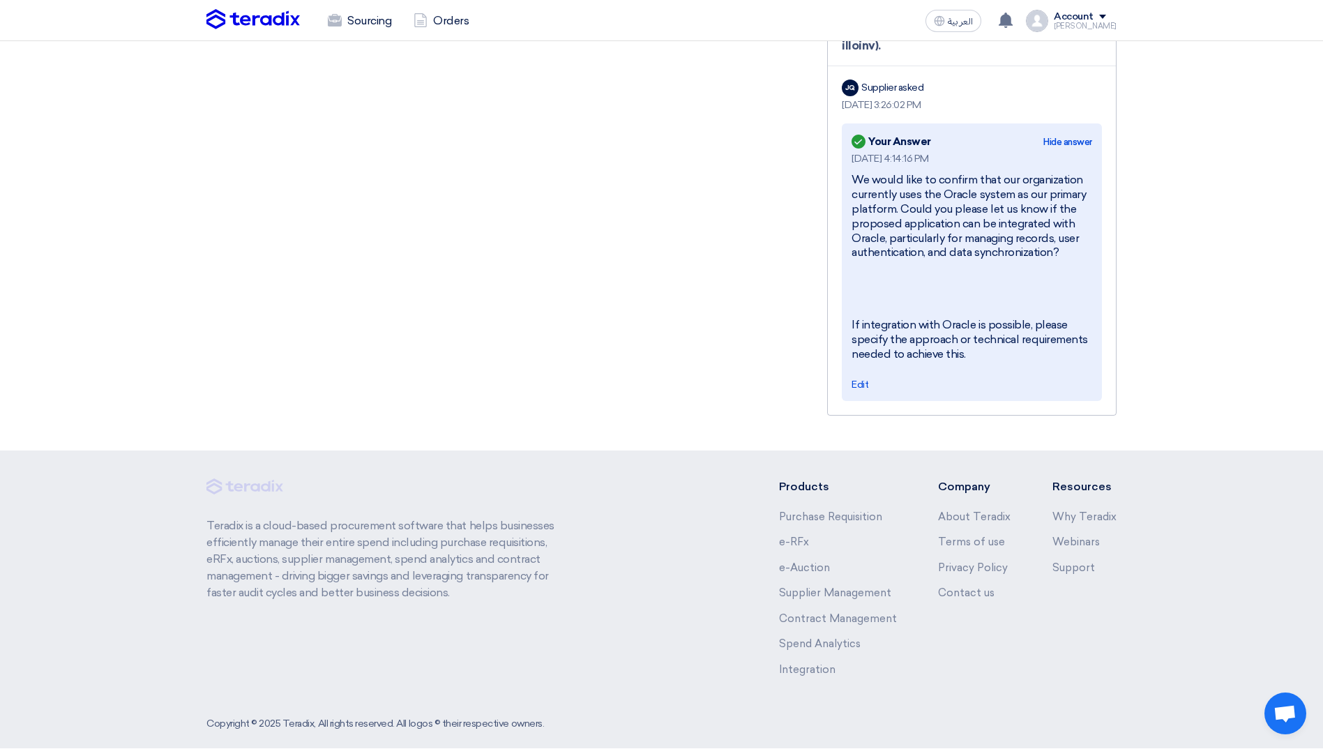
scroll to position [909, 0]
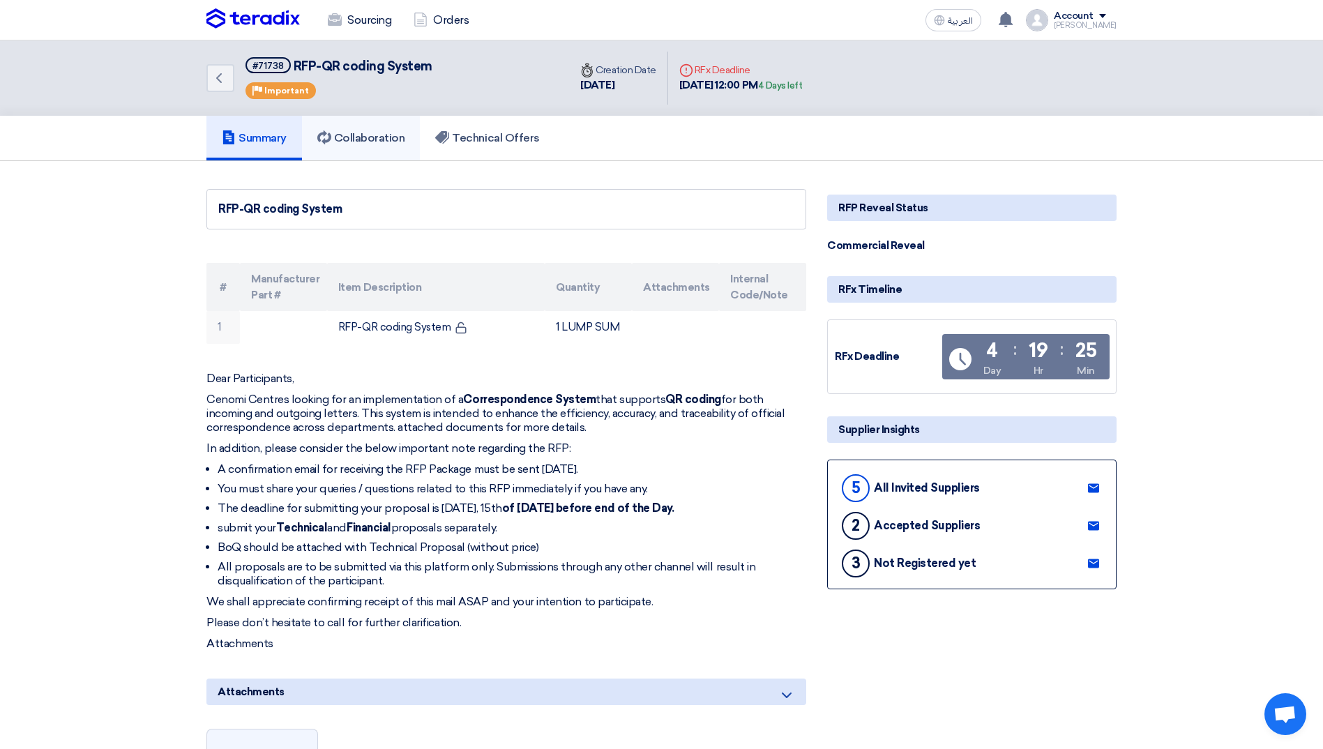
click at [360, 137] on h5 "Collaboration" at bounding box center [361, 138] width 88 height 14
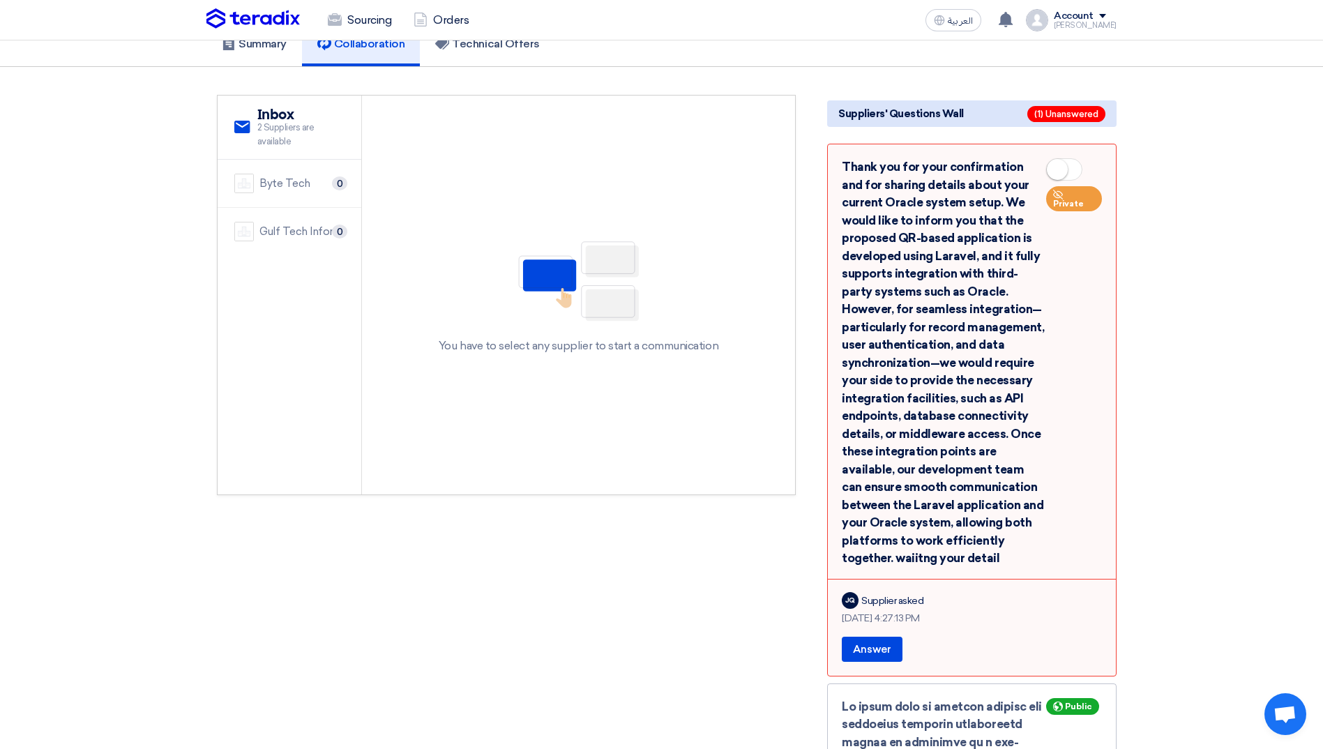
scroll to position [70, 0]
